Goal: Task Accomplishment & Management: Manage account settings

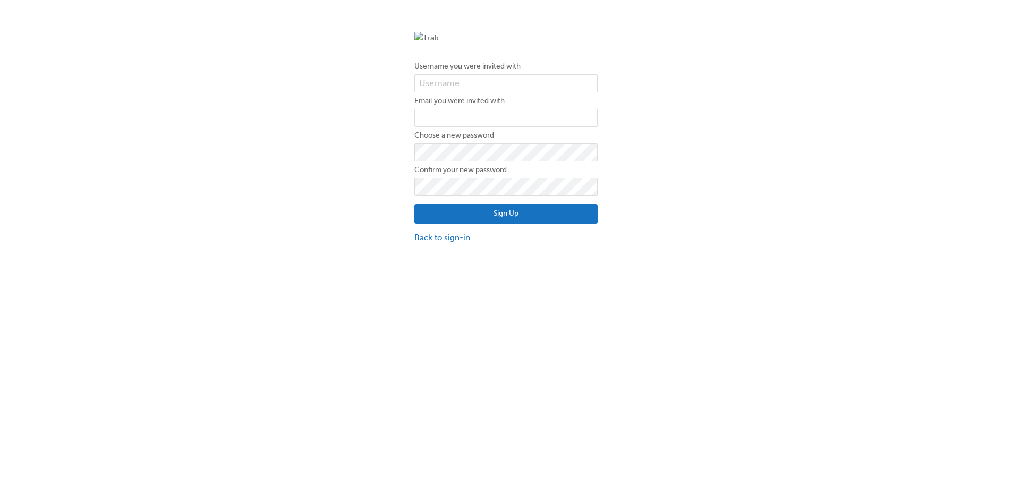
click at [451, 232] on link "Back to sign-in" at bounding box center [506, 238] width 183 height 12
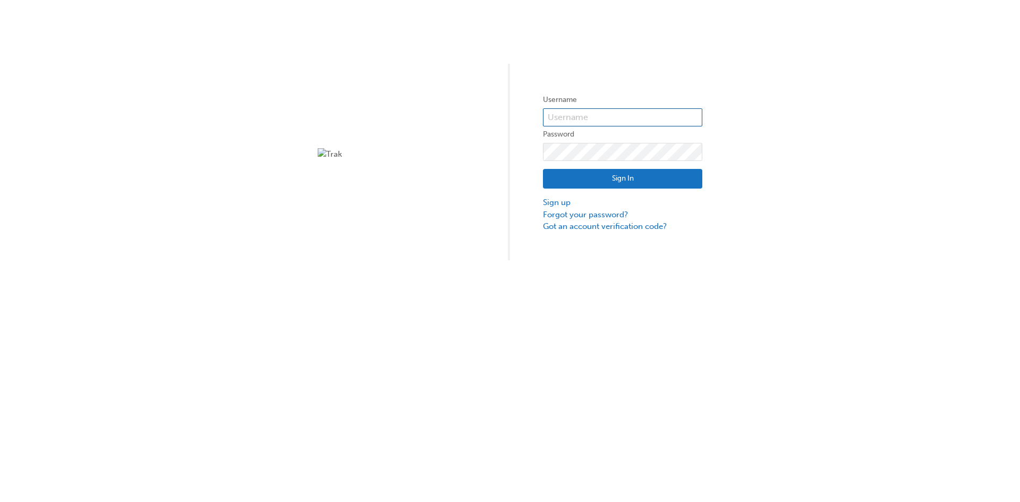
click at [592, 114] on input "text" at bounding box center [622, 117] width 159 height 18
type input "33751"
click button "Sign In" at bounding box center [622, 179] width 159 height 20
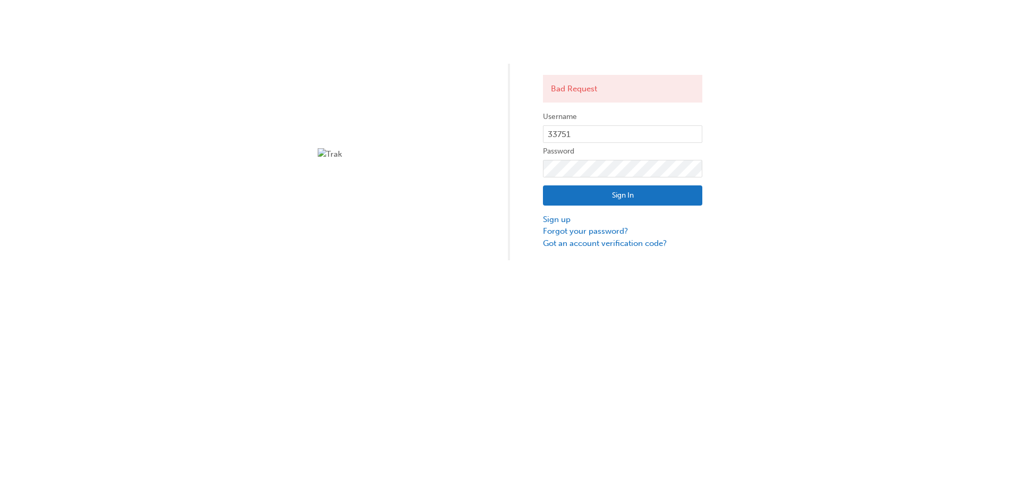
click at [582, 198] on button "Sign In" at bounding box center [622, 195] width 159 height 20
click at [585, 227] on link "Forgot your password?" at bounding box center [622, 231] width 159 height 12
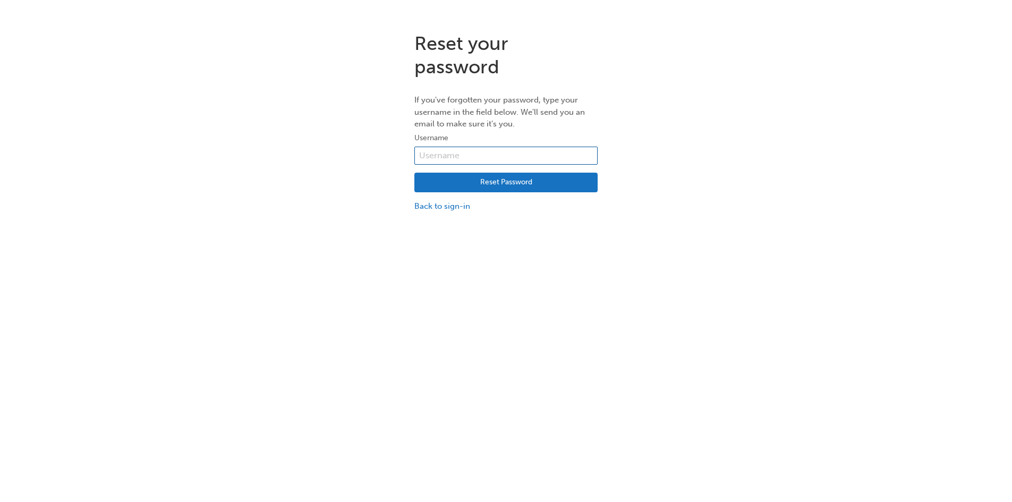
click at [457, 157] on input "text" at bounding box center [506, 156] width 183 height 18
type input "33751"
click at [458, 176] on button "Reset Password" at bounding box center [506, 183] width 183 height 20
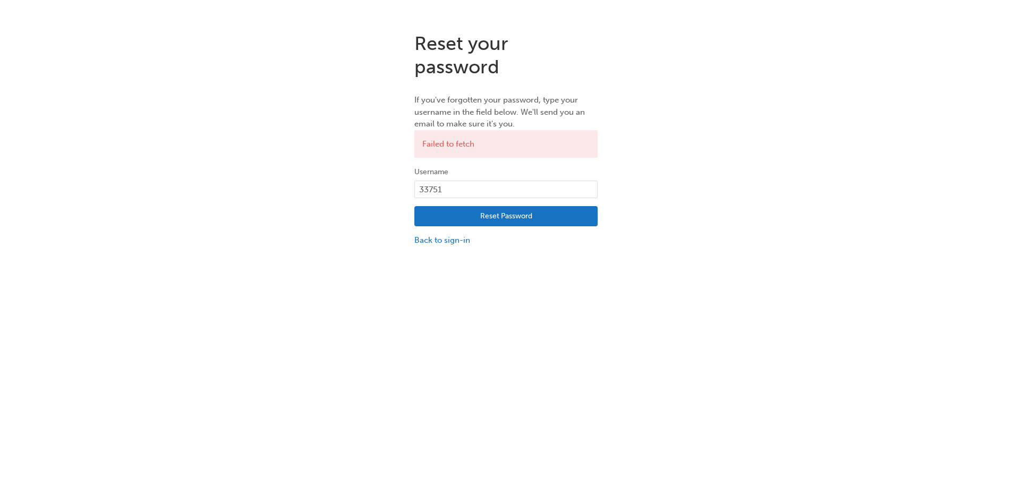
click at [471, 216] on button "Reset Password" at bounding box center [506, 216] width 183 height 20
